Goal: Information Seeking & Learning: Learn about a topic

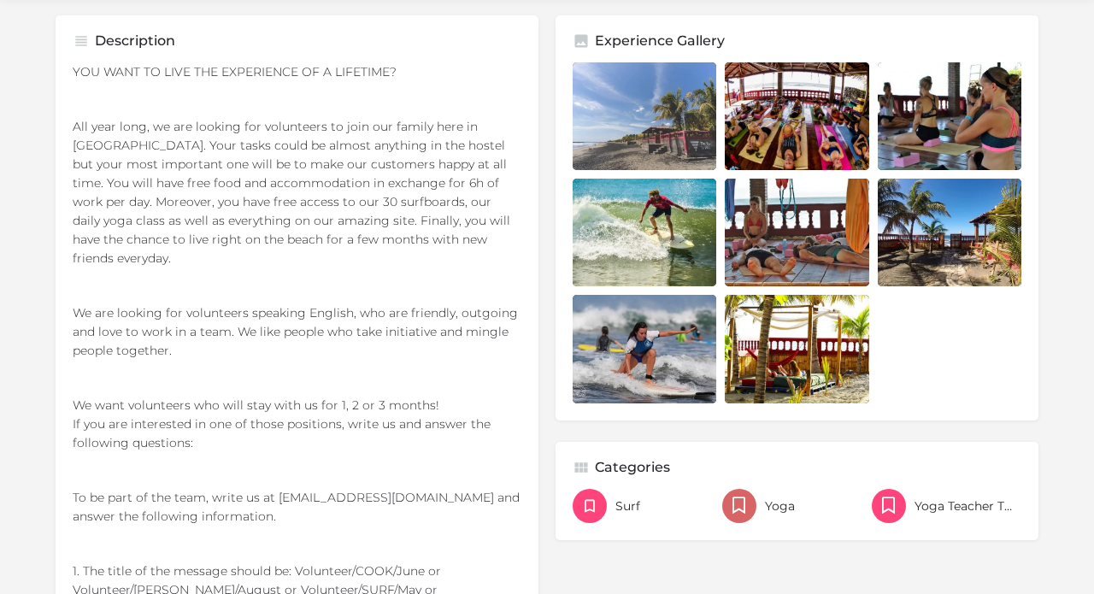
scroll to position [541, 0]
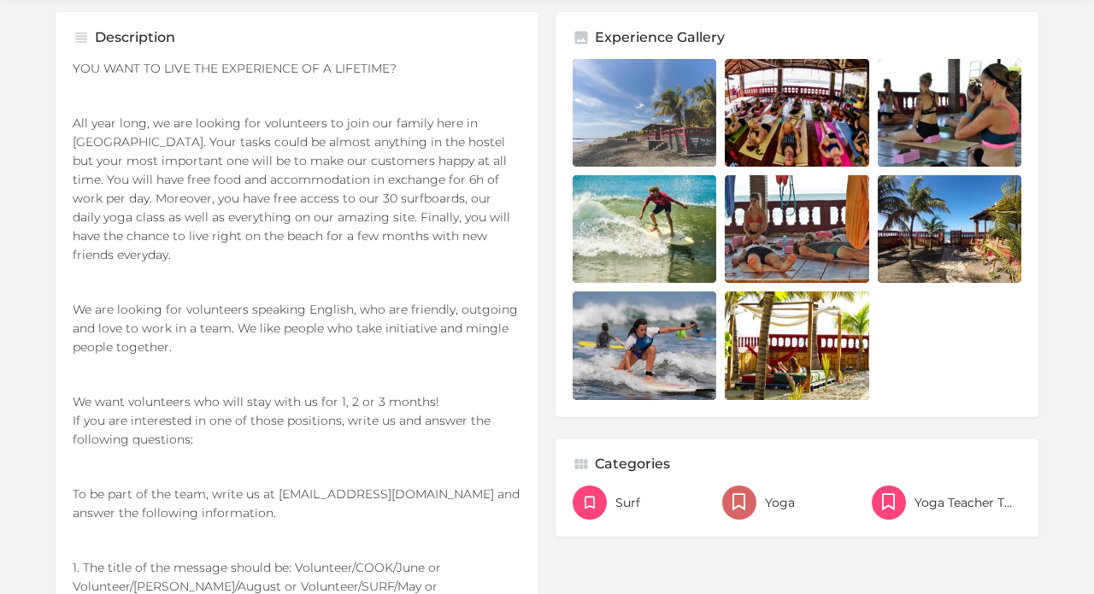
click at [239, 195] on p "All year long, we are looking for volunteers to join our family here in [GEOGRA…" at bounding box center [297, 189] width 449 height 150
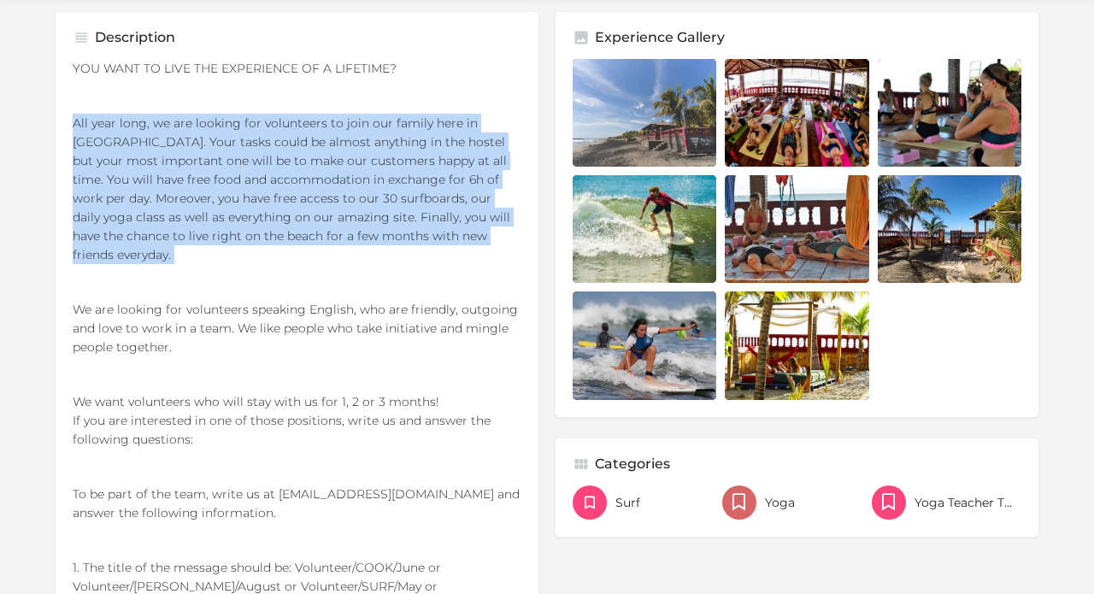
click at [250, 197] on p "All year long, we are looking for volunteers to join our family here in [GEOGRA…" at bounding box center [297, 189] width 449 height 150
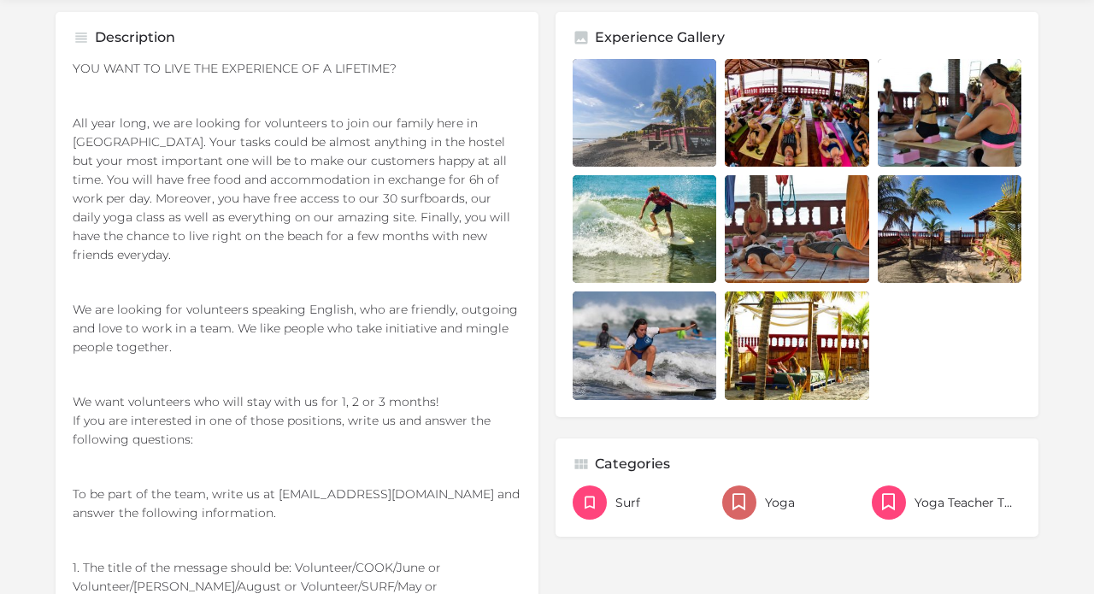
click at [250, 197] on p "All year long, we are looking for volunteers to join our family here in [GEOGRA…" at bounding box center [297, 189] width 449 height 150
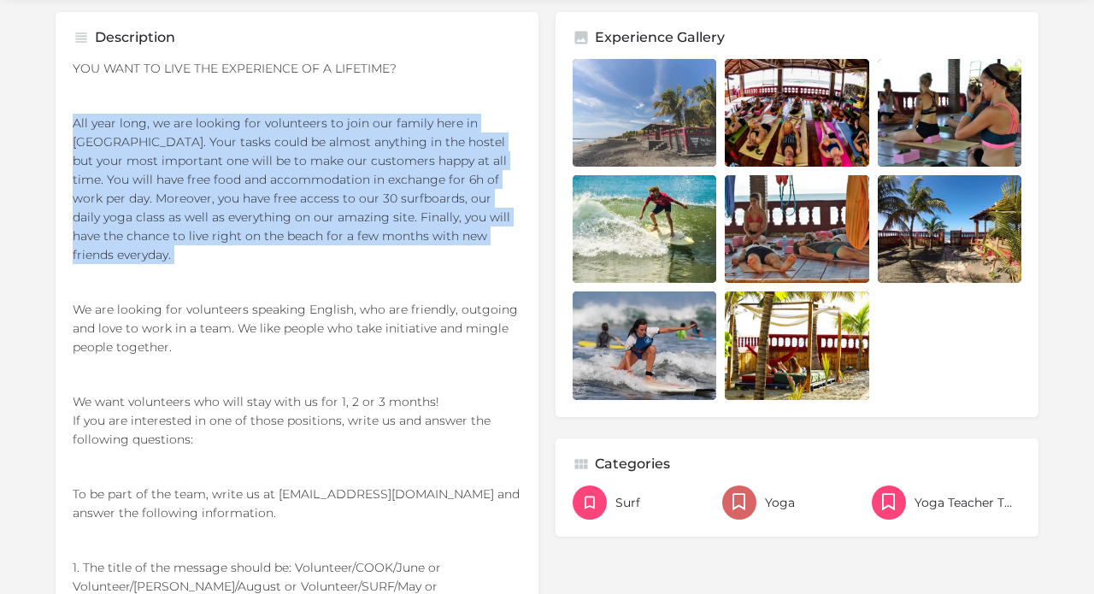
click at [251, 227] on p "All year long, we are looking for volunteers to join our family here in [GEOGRA…" at bounding box center [297, 189] width 449 height 150
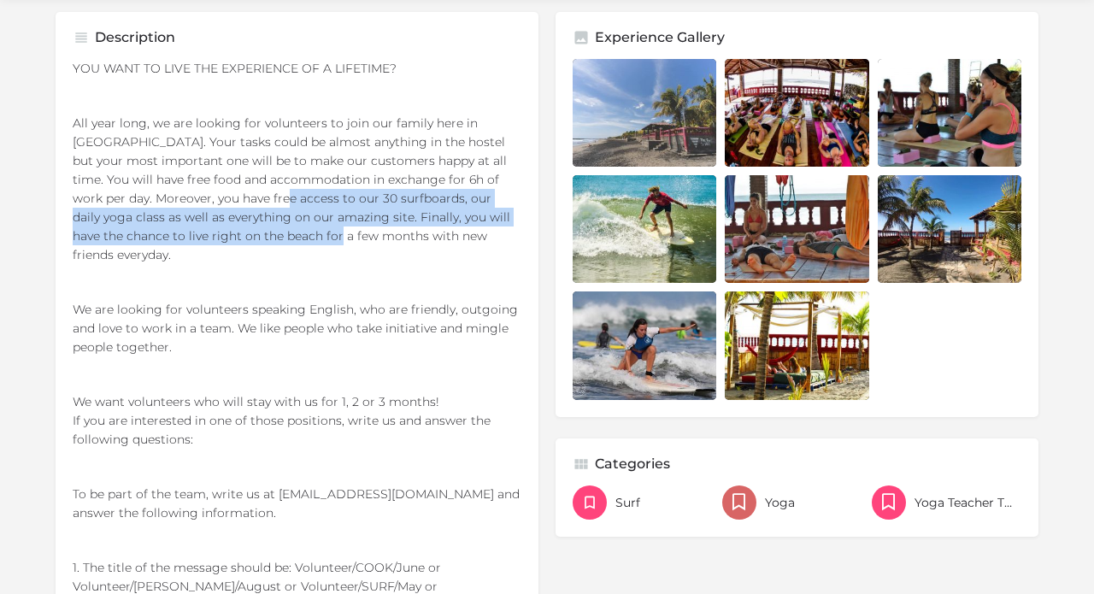
drag, startPoint x: 254, startPoint y: 199, endPoint x: 276, endPoint y: 229, distance: 37.3
click at [276, 229] on p "All year long, we are looking for volunteers to join our family here in [GEOGRA…" at bounding box center [297, 189] width 449 height 150
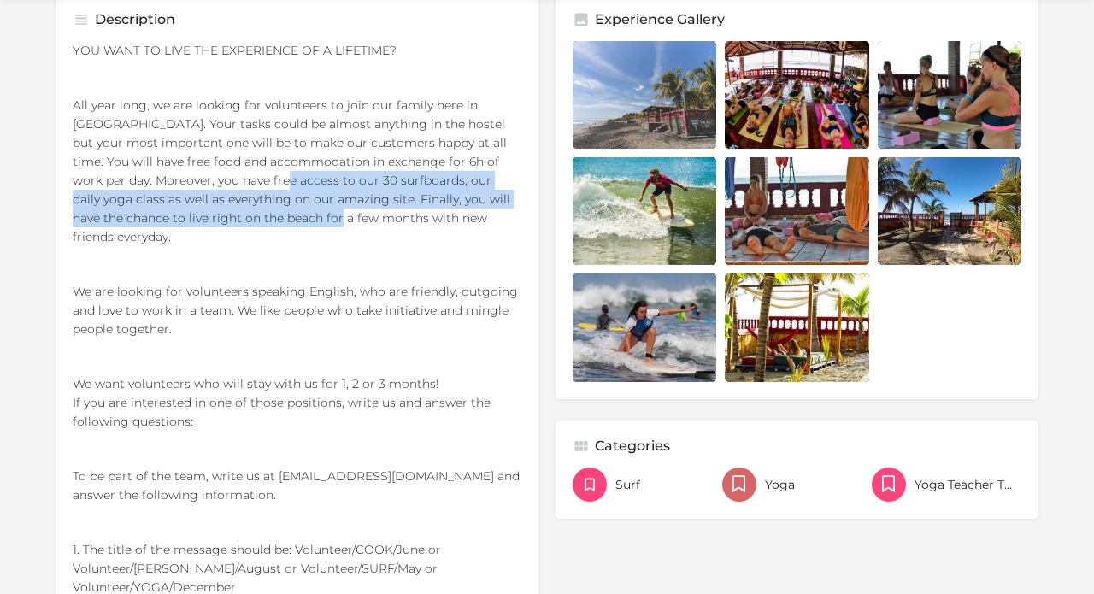
scroll to position [563, 0]
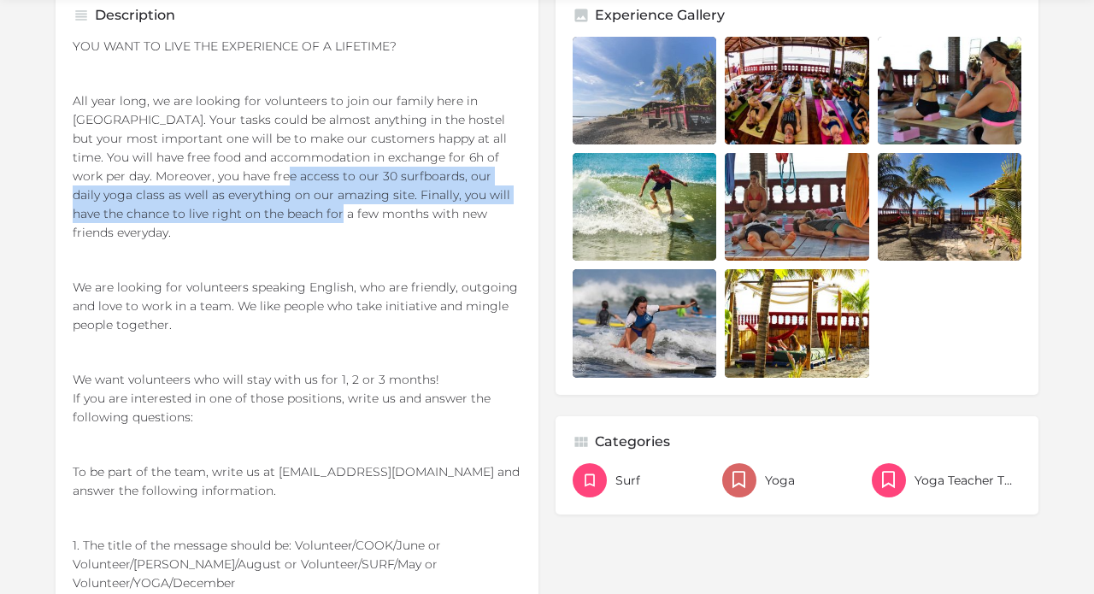
click at [319, 195] on p "All year long, we are looking for volunteers to join our family here in [GEOGRA…" at bounding box center [297, 166] width 449 height 150
drag, startPoint x: 330, startPoint y: 204, endPoint x: 323, endPoint y: 167, distance: 37.4
click at [323, 167] on p "All year long, we are looking for volunteers to join our family here in [GEOGRA…" at bounding box center [297, 166] width 449 height 150
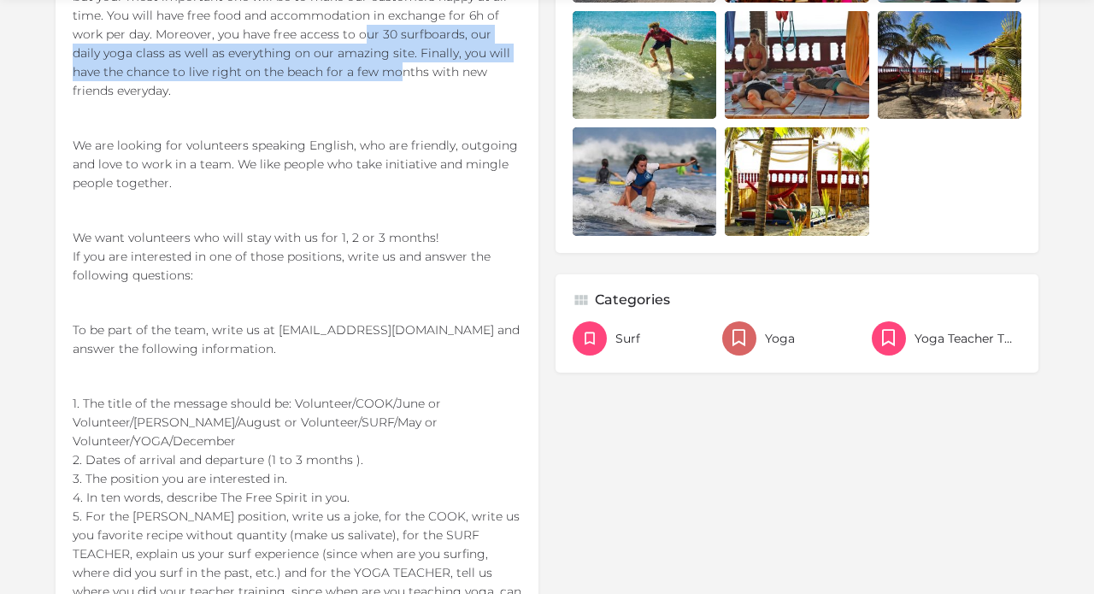
scroll to position [707, 0]
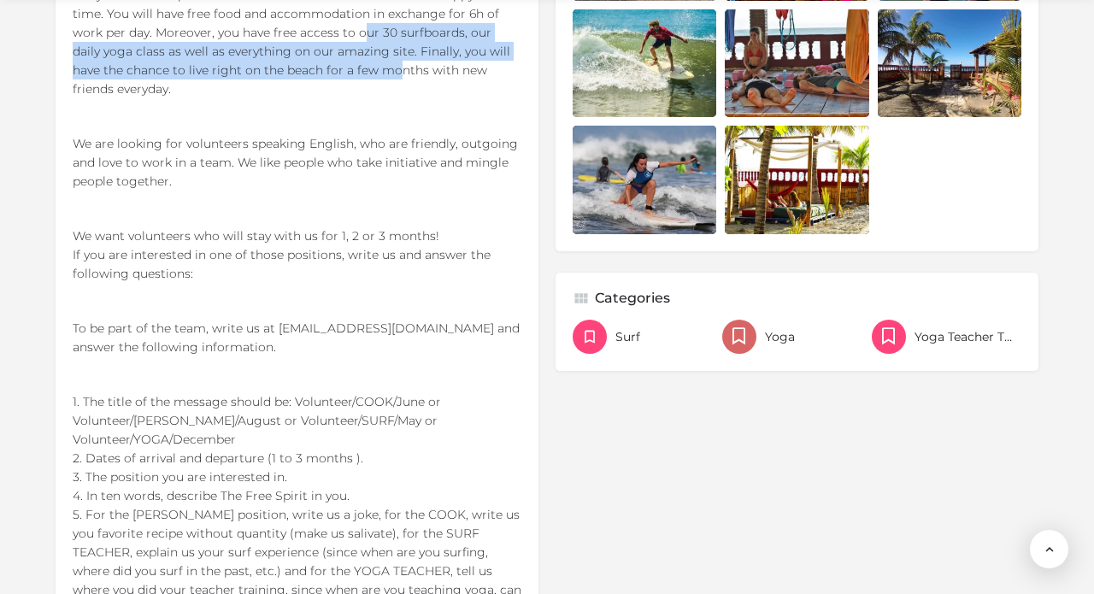
click at [243, 237] on p "We want volunteers who will stay with us for 1, 2 or 3 months! If you are inter…" at bounding box center [297, 254] width 449 height 56
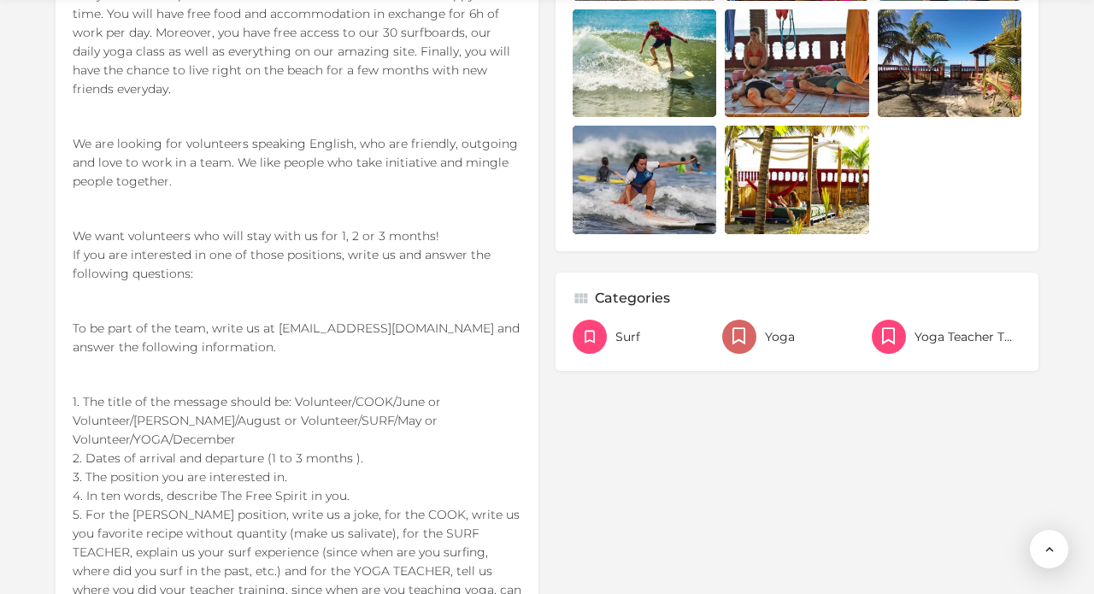
click at [243, 237] on p "We want volunteers who will stay with us for 1, 2 or 3 months! If you are inter…" at bounding box center [297, 254] width 449 height 56
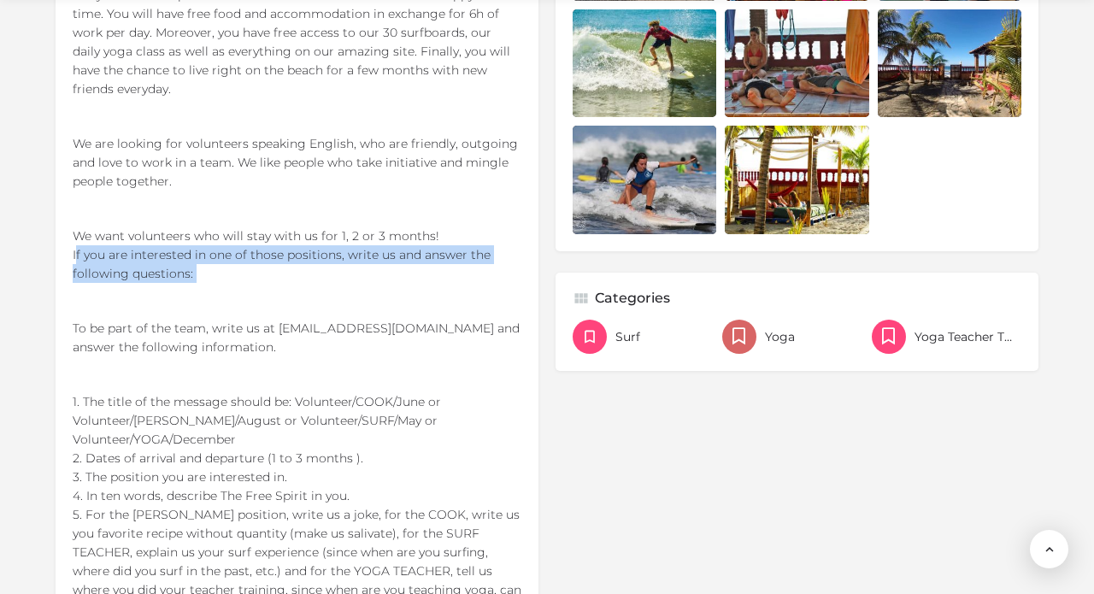
click at [243, 260] on p "We want volunteers who will stay with us for 1, 2 or 3 months! If you are inter…" at bounding box center [297, 254] width 449 height 56
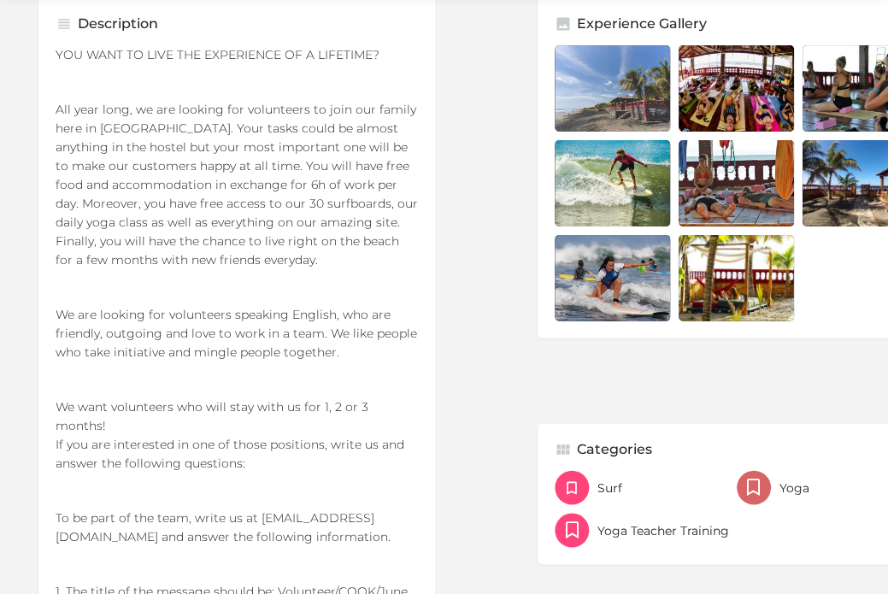
scroll to position [85073, 85038]
